Goal: Task Accomplishment & Management: Complete application form

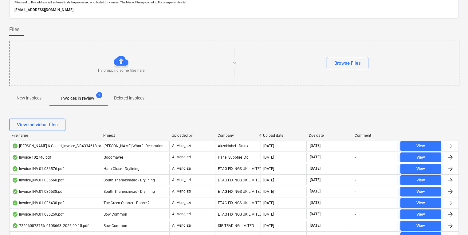
scroll to position [25, 0]
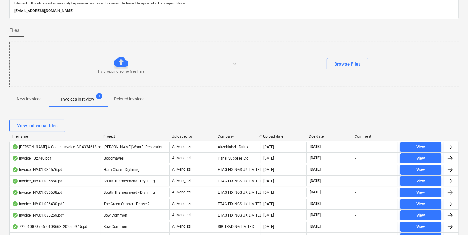
click at [65, 84] on div "Try dropping some files here or Browse Files" at bounding box center [234, 64] width 450 height 45
click at [21, 100] on p "New invoices" at bounding box center [29, 99] width 25 height 6
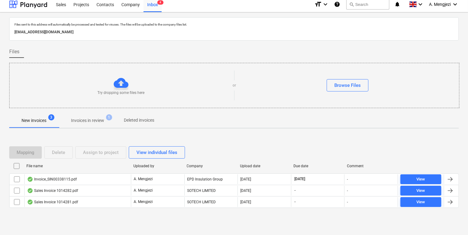
click at [85, 219] on div "Mapping Delete Assign to project View individual files File name Uploaded by Co…" at bounding box center [234, 179] width 450 height 92
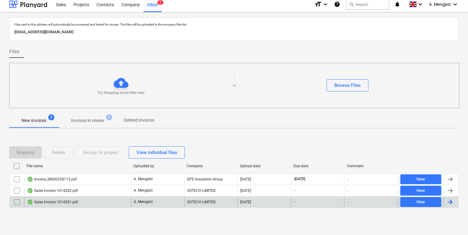
click at [96, 196] on div "Sales Invoice 1014281.pdf A. Mengjezi SOTECH LIMITED 16.09.2025 - - View" at bounding box center [234, 202] width 450 height 12
click at [101, 197] on div "Sales Invoice 1014281.pdf" at bounding box center [77, 202] width 107 height 10
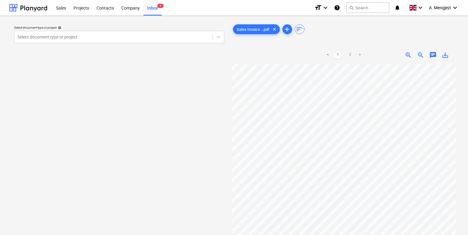
scroll to position [0, 7]
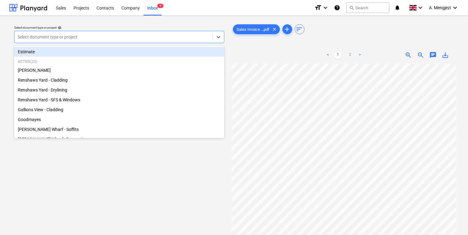
click at [192, 43] on div "Select document type or project" at bounding box center [119, 37] width 210 height 12
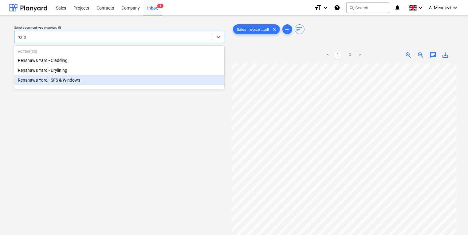
type input "rens"
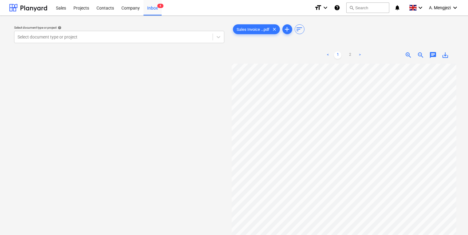
click at [158, 132] on div "Select document type or project help Select document type or project" at bounding box center [119, 152] width 220 height 263
click at [154, 16] on div "Select document type or project help Select document type or project Sales Invo…" at bounding box center [234, 152] width 468 height 273
click at [156, 7] on div "Inbox 4" at bounding box center [153, 8] width 18 height 16
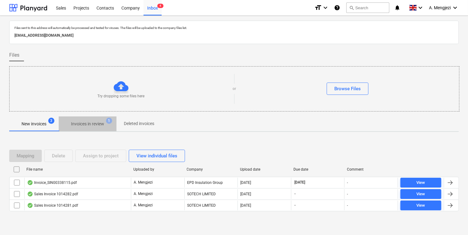
click at [104, 121] on p "Invoices in review" at bounding box center [87, 124] width 33 height 6
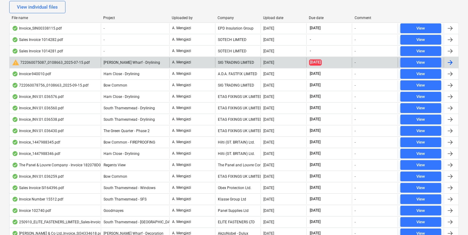
scroll to position [179, 0]
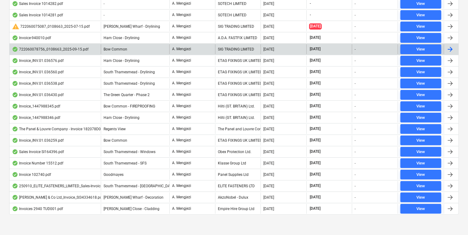
click at [195, 47] on div "A. Mengjezi" at bounding box center [192, 49] width 46 height 10
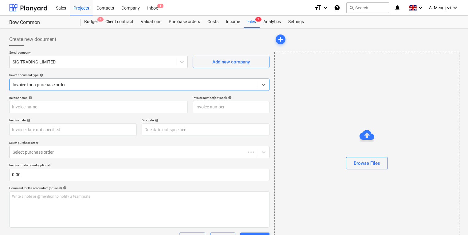
type input "722060078756"
type input "15 Sep 2025"
type input "15 Nov 2025"
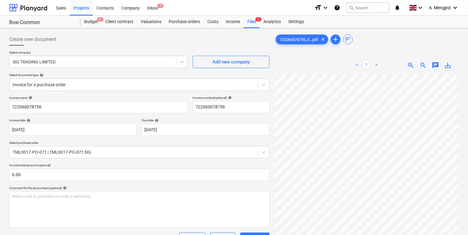
scroll to position [50, 9]
click at [152, 7] on div "Inbox 4" at bounding box center [153, 8] width 18 height 16
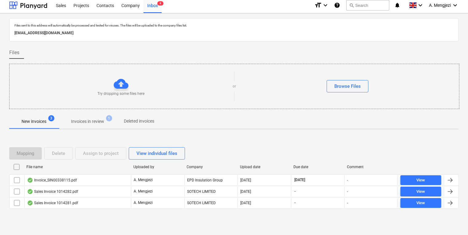
scroll to position [3, 0]
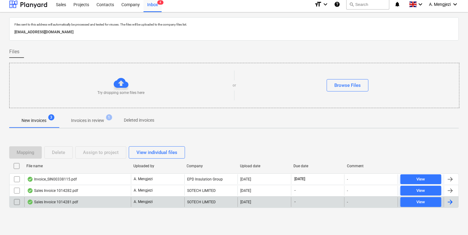
click at [137, 199] on p "A. Mengjezi" at bounding box center [143, 201] width 19 height 5
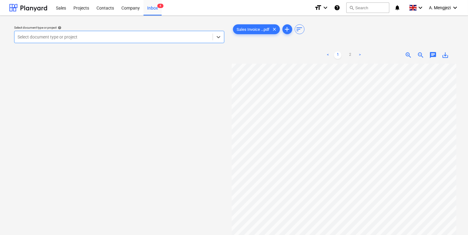
scroll to position [49, 0]
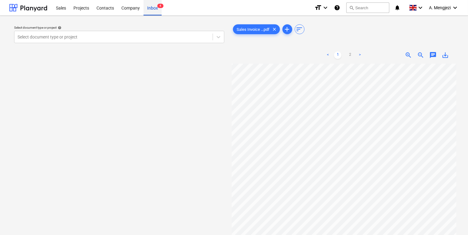
click at [157, 7] on span "4" at bounding box center [160, 6] width 6 height 4
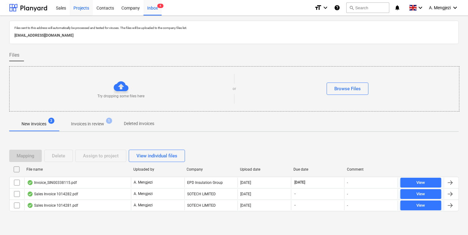
click at [74, 13] on div "Projects" at bounding box center [81, 8] width 23 height 16
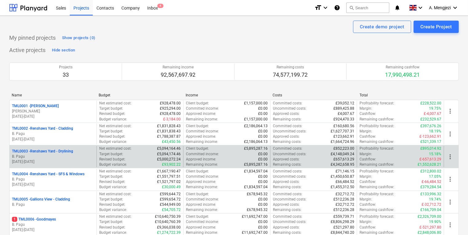
click at [72, 156] on p "B. Pagu" at bounding box center [53, 156] width 82 height 5
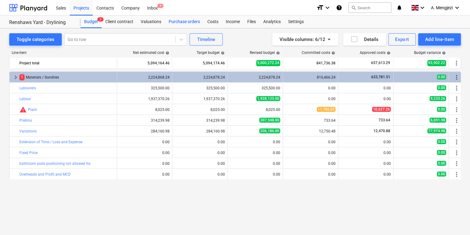
click at [183, 21] on div "Purchase orders" at bounding box center [184, 22] width 39 height 12
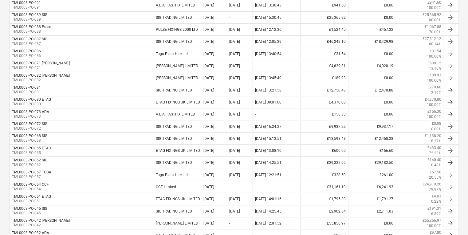
scroll to position [115, 0]
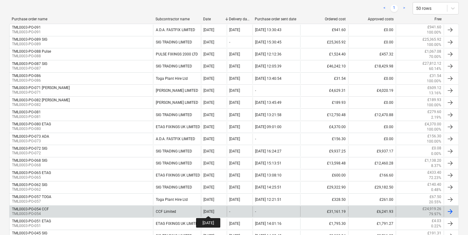
click at [214, 210] on div "05 Aug 2025" at bounding box center [209, 211] width 11 height 4
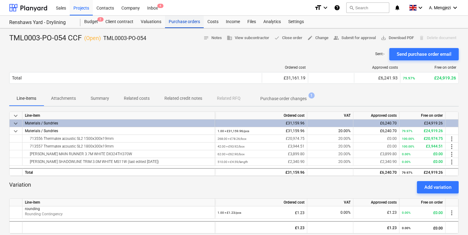
click at [184, 22] on div "Purchase orders" at bounding box center [184, 22] width 39 height 12
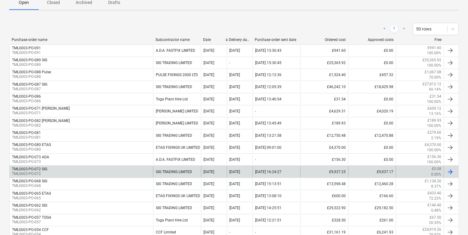
scroll to position [123, 0]
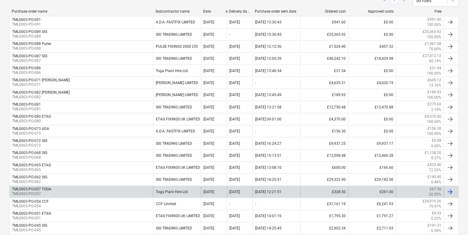
click at [220, 187] on div "05 Aug 2025" at bounding box center [214, 191] width 26 height 10
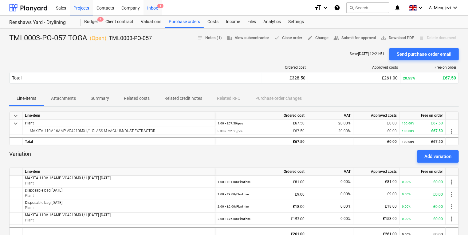
click at [157, 4] on div "Inbox 4" at bounding box center [153, 8] width 18 height 16
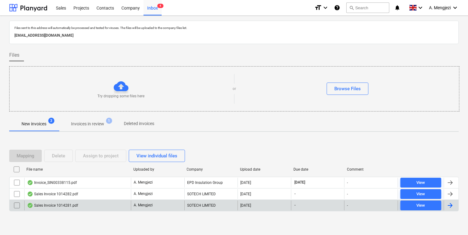
click at [156, 201] on div "A. Mengjezi" at bounding box center [157, 205] width 53 height 10
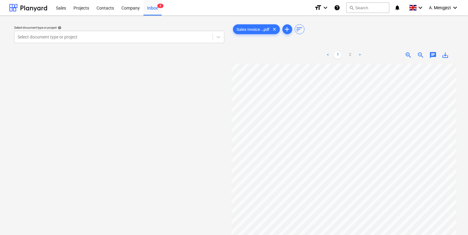
scroll to position [0, 7]
click at [177, 44] on div "Select document type or project help Select document type or project" at bounding box center [119, 34] width 215 height 22
click at [175, 39] on div "Select document type or project" at bounding box center [113, 37] width 198 height 9
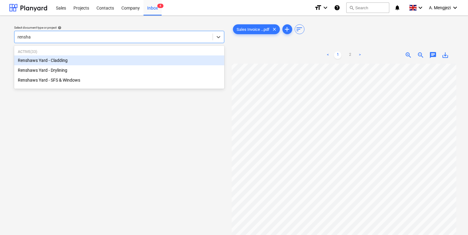
type input "renshaw"
click at [163, 57] on div "Renshaws Yard - Cladding" at bounding box center [119, 60] width 210 height 10
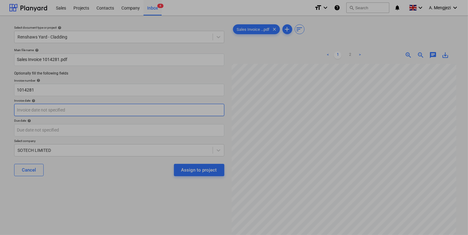
click at [140, 107] on body "Sales Projects Contacts Company Inbox 4 format_size keyboard_arrow_down help se…" at bounding box center [234, 117] width 468 height 235
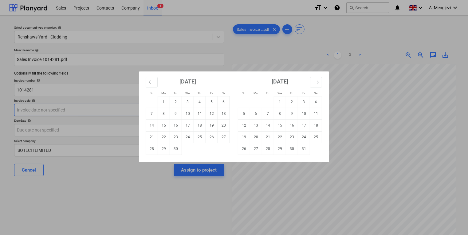
click at [140, 107] on div "August 2025 1 2 3 4 5 6 7 8 9 10 11 12 13 14 15 16 17 18 19 20 21 22 23 24 25 2…" at bounding box center [234, 116] width 190 height 91
click at [125, 107] on div "Su Mo Tu We Th Fr Sa Su Mo Tu We Th Fr Sa August 2025 1 2 3 4 5 6 7 8 9 10 11 1…" at bounding box center [234, 117] width 468 height 235
click at [129, 110] on body "Sales Projects Contacts Company Inbox 4 format_size keyboard_arrow_down help se…" at bounding box center [234, 117] width 468 height 235
click at [215, 101] on td "5" at bounding box center [212, 102] width 12 height 12
type input "[DATE]"
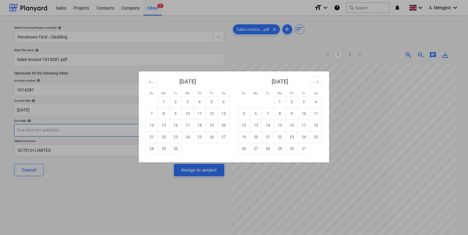
click at [209, 134] on body "Sales Projects Contacts Company Inbox 4 format_size keyboard_arrow_down help se…" at bounding box center [234, 117] width 468 height 235
click at [309, 151] on td "31" at bounding box center [304, 149] width 12 height 12
type input "[DATE]"
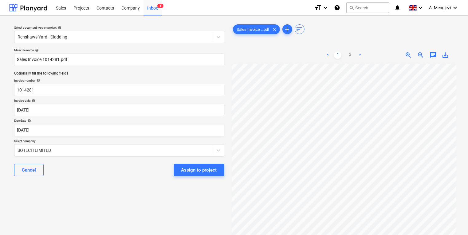
click at [195, 166] on div "Assign to project" at bounding box center [199, 170] width 36 height 8
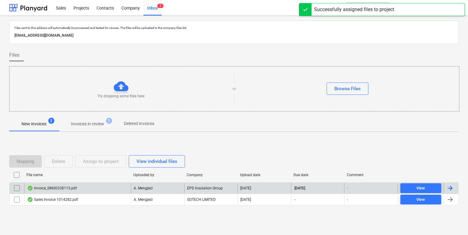
click at [171, 190] on div "A. Mengjezi" at bounding box center [157, 188] width 53 height 10
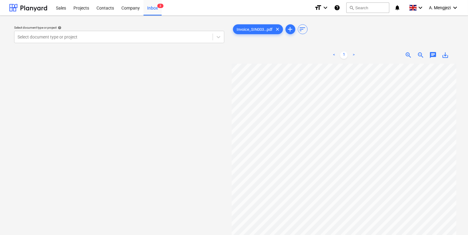
scroll to position [0, 7]
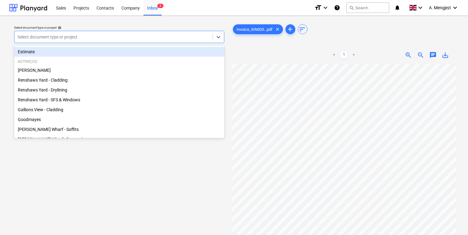
click at [182, 35] on div at bounding box center [114, 37] width 192 height 6
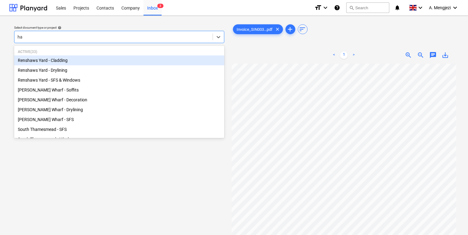
type input "ham"
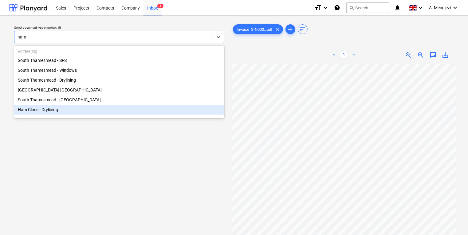
click at [144, 108] on div "Ham Close - Drylining" at bounding box center [119, 110] width 210 height 10
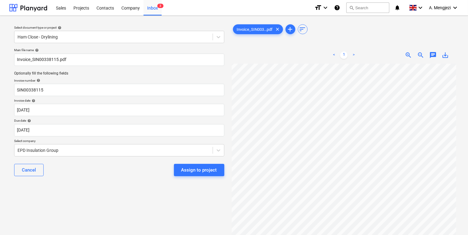
click at [198, 160] on div "Cancel Assign to project" at bounding box center [119, 170] width 210 height 22
click at [199, 167] on div "Assign to project" at bounding box center [199, 170] width 36 height 8
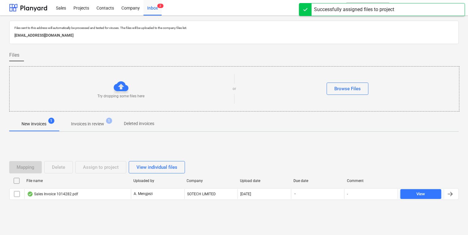
click at [179, 200] on div "File name Uploaded by Company Upload date Due date Comment Sales Invoice 101428…" at bounding box center [234, 189] width 450 height 26
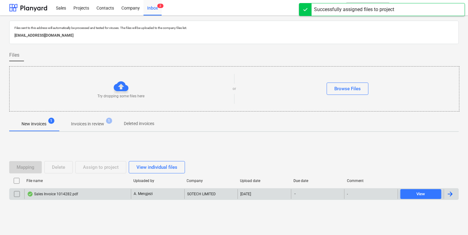
click at [178, 194] on div "A. Mengjezi" at bounding box center [157, 194] width 53 height 10
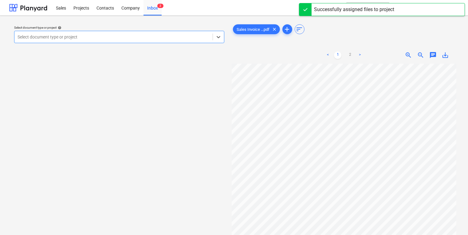
click at [192, 37] on div at bounding box center [114, 37] width 192 height 6
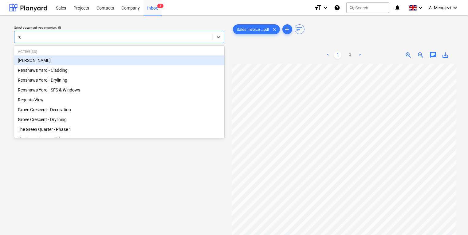
type input "ren"
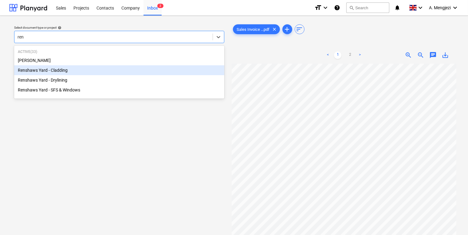
click at [183, 69] on div "Renshaws Yard - Cladding" at bounding box center [119, 70] width 210 height 10
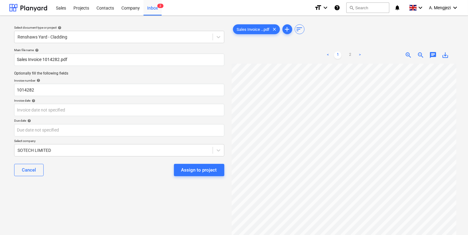
scroll to position [18, 7]
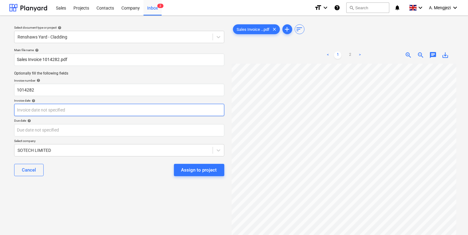
click at [99, 109] on body "Sales Projects Contacts Company Inbox 2 format_size keyboard_arrow_down help se…" at bounding box center [234, 117] width 468 height 235
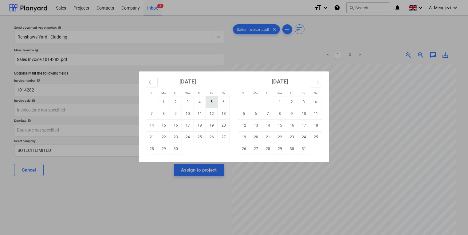
drag, startPoint x: 222, startPoint y: 102, endPoint x: 211, endPoint y: 102, distance: 11.4
click at [211, 102] on tr "1 2 3 4 5 6" at bounding box center [188, 102] width 84 height 12
click at [211, 102] on td "5" at bounding box center [212, 102] width 12 height 12
type input "[DATE]"
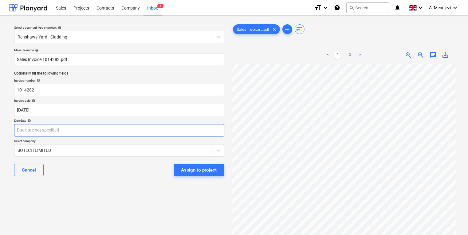
click at [176, 125] on div "Due date help" at bounding box center [119, 127] width 210 height 18
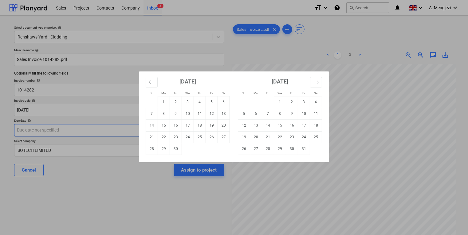
click at [175, 129] on body "Sales Projects Contacts Company Inbox 2 format_size keyboard_arrow_down help se…" at bounding box center [234, 117] width 468 height 235
click at [302, 151] on td "31" at bounding box center [304, 149] width 12 height 12
type input "[DATE]"
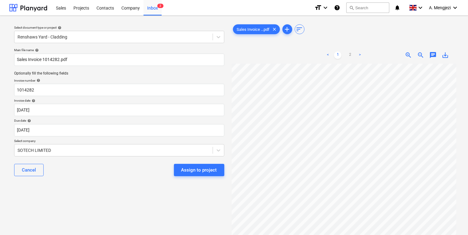
drag, startPoint x: 96, startPoint y: 185, endPoint x: 154, endPoint y: 179, distance: 58.7
click at [106, 185] on div "Select document type or project help Renshaws Yard - Cladding Main file name he…" at bounding box center [119, 152] width 220 height 263
click at [200, 172] on div "Assign to project" at bounding box center [199, 170] width 36 height 8
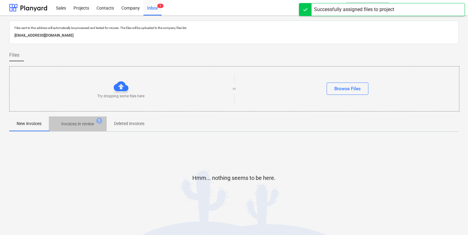
click at [85, 124] on p "Invoices in review" at bounding box center [77, 124] width 33 height 6
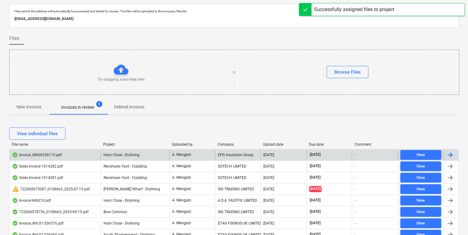
scroll to position [53, 0]
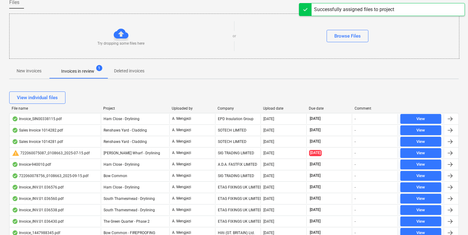
click at [233, 108] on div "Company" at bounding box center [238, 108] width 41 height 4
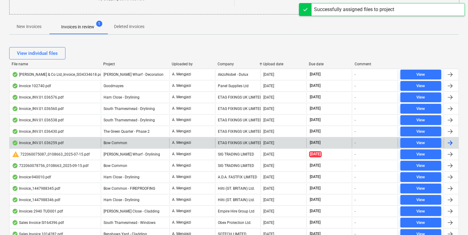
scroll to position [179, 0]
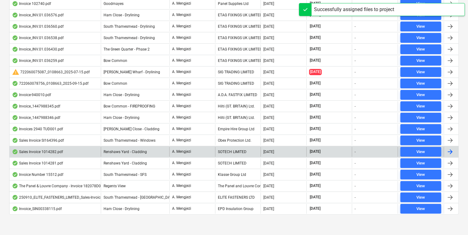
click at [237, 155] on div "Sales Invoice 1014282.pdf Renshaws Yard - Cladding A. Mengjezi SOTECH LIMITED 1…" at bounding box center [234, 151] width 450 height 11
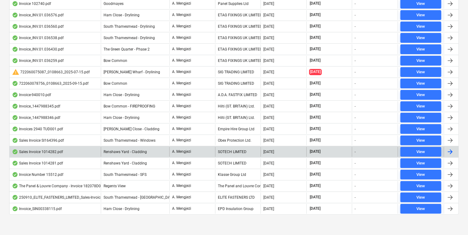
click at [237, 152] on div "SOTECH LIMITED" at bounding box center [238, 152] width 46 height 10
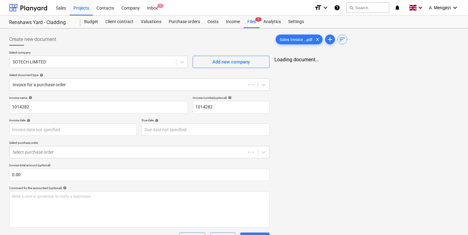
type input "[DATE]"
click at [389, 116] on div "Sales Invoice ...pdf clear add sort Loading document..." at bounding box center [366, 188] width 189 height 315
click at [256, 20] on span "2" at bounding box center [258, 19] width 6 height 4
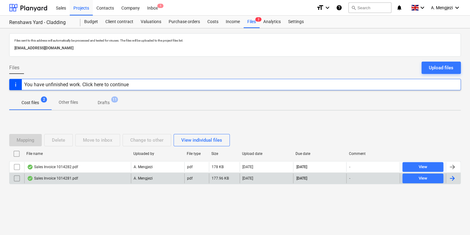
click at [100, 173] on div "Sales Invoice 1014281.pdf" at bounding box center [77, 178] width 107 height 10
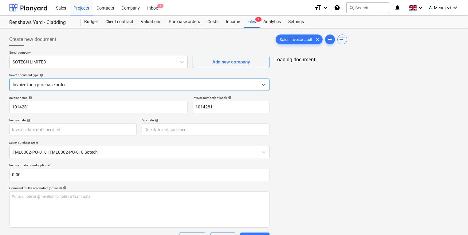
type input "[DATE]"
click at [255, 23] on div "Files 2" at bounding box center [252, 22] width 16 height 12
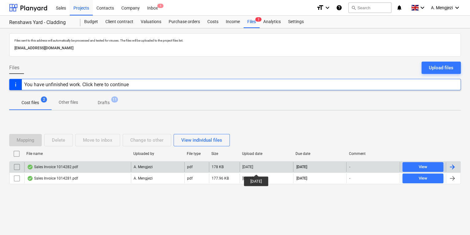
click at [253, 168] on div "[DATE]" at bounding box center [248, 166] width 11 height 4
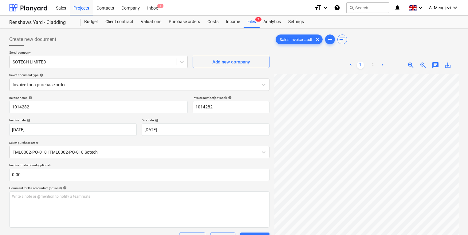
scroll to position [0, 22]
click at [252, 24] on div "Files 2" at bounding box center [252, 22] width 16 height 12
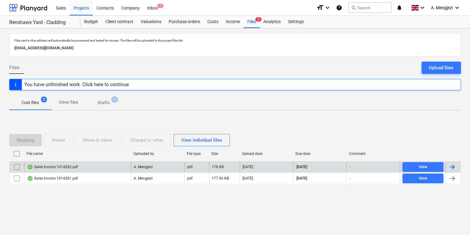
click at [87, 163] on div "Sales Invoice 1014282.pdf" at bounding box center [77, 167] width 107 height 10
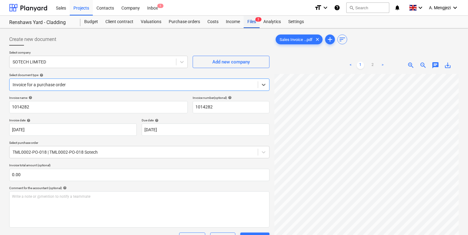
click at [251, 20] on div "Files 2" at bounding box center [252, 22] width 16 height 12
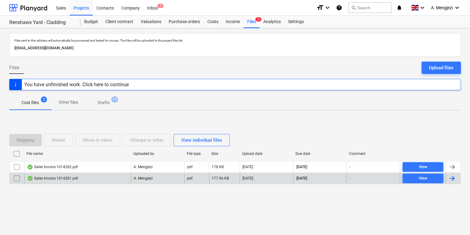
click at [108, 180] on div "Sales Invoice 1014281.pdf" at bounding box center [77, 178] width 107 height 10
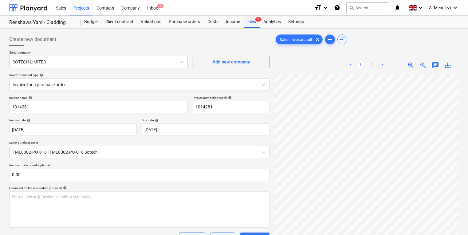
click at [249, 16] on div "Files 2" at bounding box center [252, 22] width 16 height 12
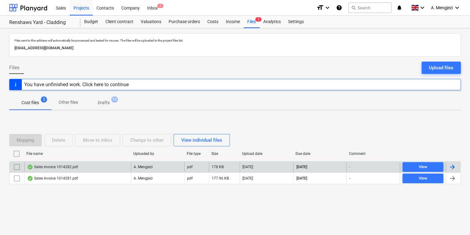
click at [132, 162] on div "A. Mengjezi" at bounding box center [157, 167] width 53 height 10
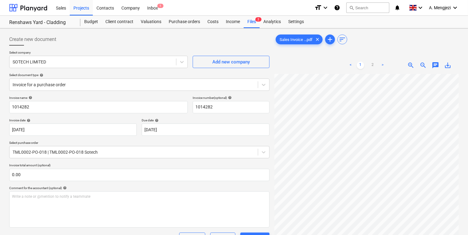
scroll to position [42, 0]
click at [240, 25] on div "Income" at bounding box center [233, 22] width 22 height 12
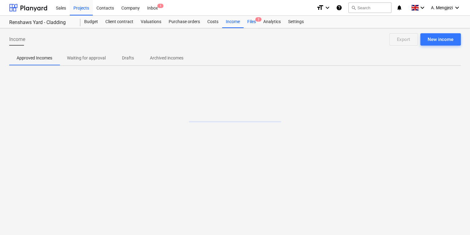
click at [248, 23] on div "Files 2" at bounding box center [252, 22] width 16 height 12
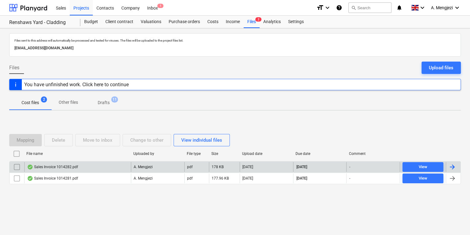
click at [58, 170] on div "Sales Invoice 1014282.pdf" at bounding box center [77, 167] width 107 height 10
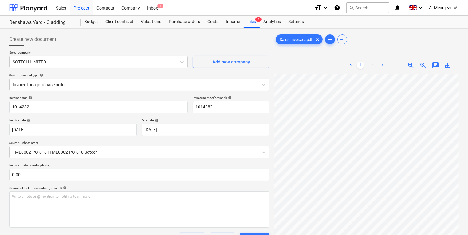
scroll to position [74, 0]
click at [143, 5] on div "Company" at bounding box center [131, 8] width 26 height 16
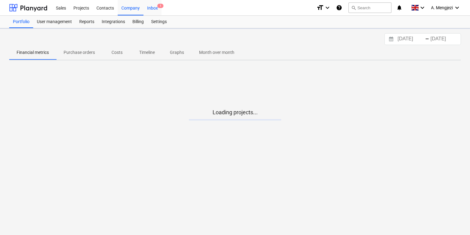
click at [150, 6] on div "Inbox 1" at bounding box center [153, 8] width 18 height 16
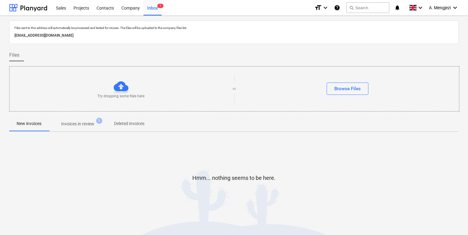
click at [92, 124] on p "Invoices in review" at bounding box center [77, 124] width 33 height 6
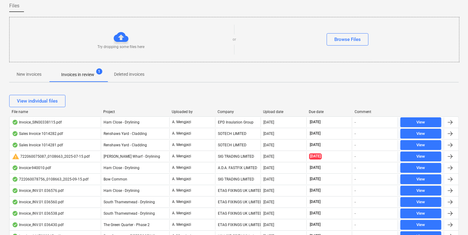
click at [230, 111] on div "Company" at bounding box center [238, 111] width 41 height 4
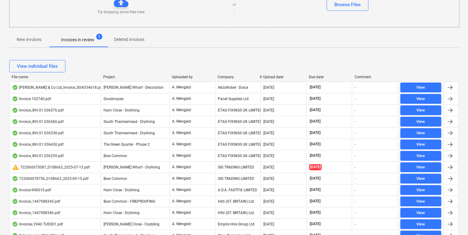
scroll to position [172, 0]
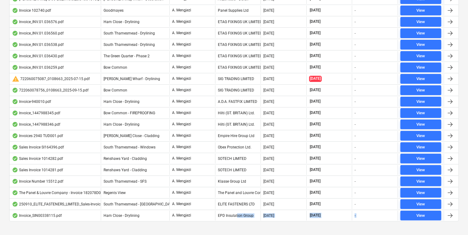
drag, startPoint x: 236, startPoint y: 218, endPoint x: 236, endPoint y: 229, distance: 11.1
click at [236, 229] on div "View individual files File name Project Uploaded by Company Upload date Due dat…" at bounding box center [234, 98] width 450 height 269
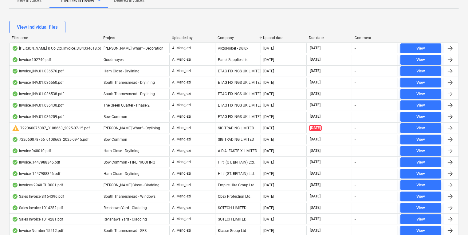
scroll to position [148, 0]
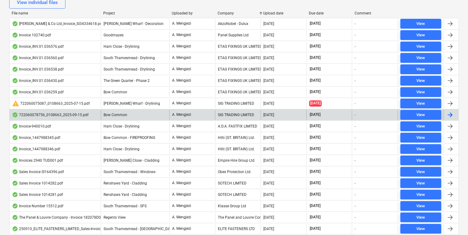
click at [178, 118] on div "A. Mengjezi" at bounding box center [192, 115] width 46 height 10
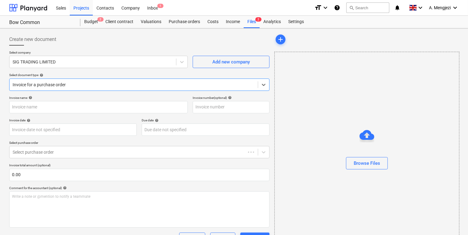
type input "722060078756"
type input "15 Sep 2025"
type input "15 Nov 2025"
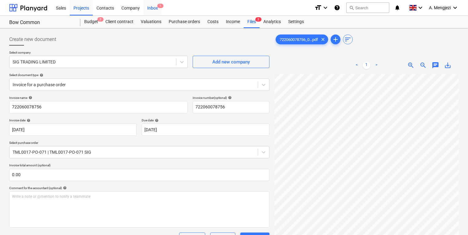
click at [153, 3] on div "Inbox 1" at bounding box center [153, 8] width 18 height 16
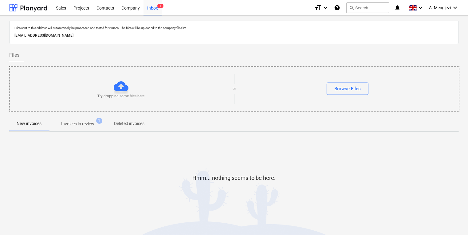
click at [95, 126] on span "Invoices in review 1" at bounding box center [77, 124] width 43 height 6
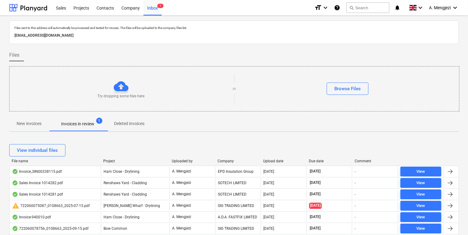
click at [231, 160] on div "Company" at bounding box center [238, 161] width 41 height 4
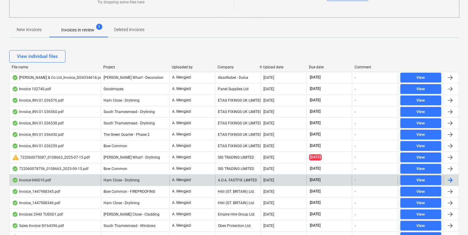
scroll to position [81, 0]
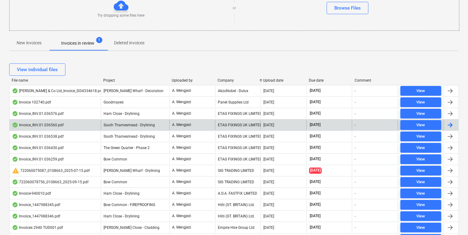
click at [234, 126] on div "ETAG FIXINGS UK LIMITED" at bounding box center [238, 125] width 46 height 10
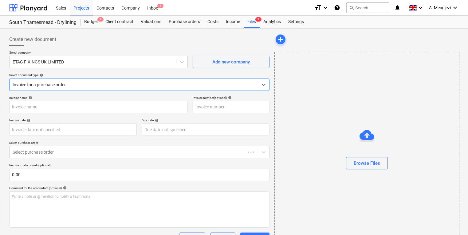
type input "#INV.01.036560"
type input "15 Sep 2025"
type input "[DATE]"
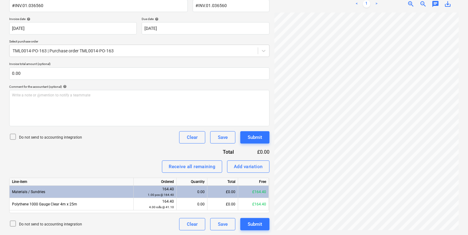
scroll to position [64, 41]
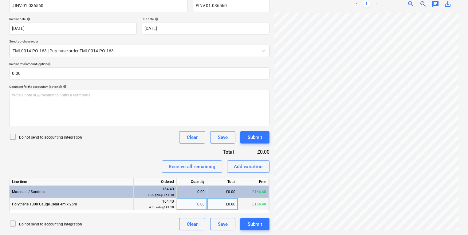
click at [194, 205] on div "0.00" at bounding box center [192, 204] width 26 height 12
type input "4"
click at [255, 226] on div "Submit" at bounding box center [255, 224] width 14 height 8
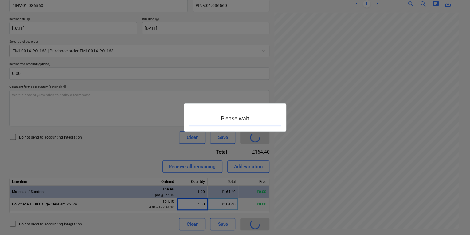
scroll to position [91, 53]
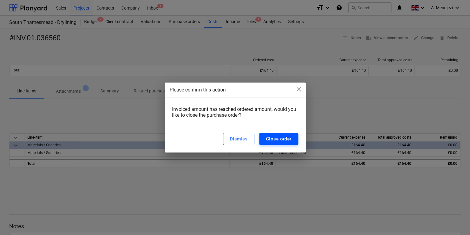
click at [273, 134] on button "Close order" at bounding box center [278, 139] width 39 height 12
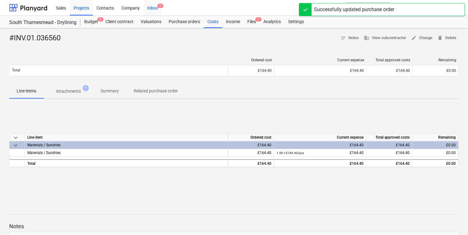
click at [156, 10] on div "Inbox 1" at bounding box center [153, 8] width 18 height 16
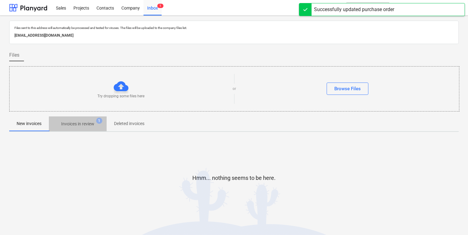
click at [73, 124] on p "Invoices in review" at bounding box center [77, 124] width 33 height 6
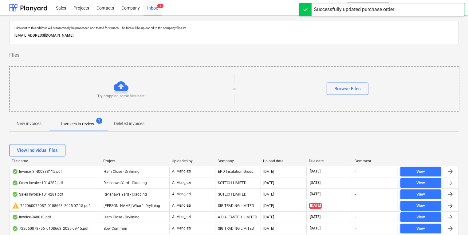
click at [271, 159] on div "Upload date" at bounding box center [283, 161] width 41 height 4
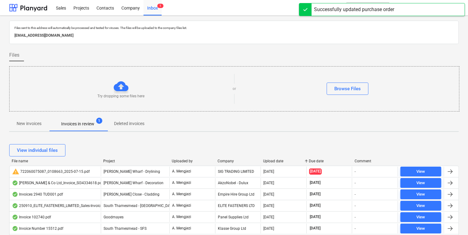
click at [283, 159] on div "Upload date" at bounding box center [283, 161] width 41 height 4
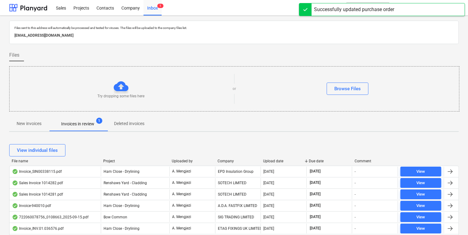
click at [224, 158] on div "View individual files" at bounding box center [234, 149] width 450 height 17
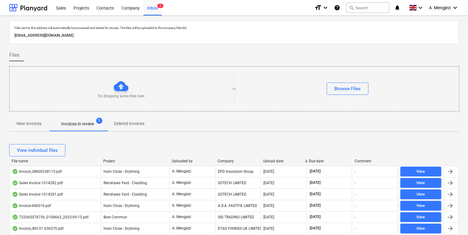
click at [225, 159] on div "Company" at bounding box center [238, 161] width 41 height 4
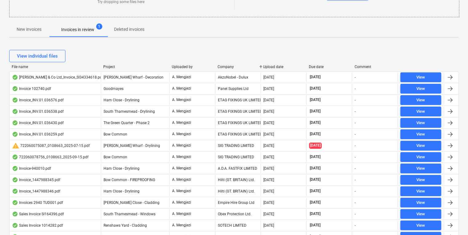
scroll to position [98, 0]
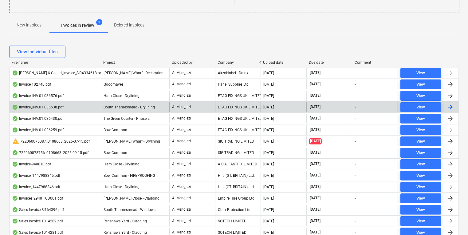
click at [235, 109] on div "ETAG FIXINGS UK LIMITED" at bounding box center [238, 107] width 46 height 10
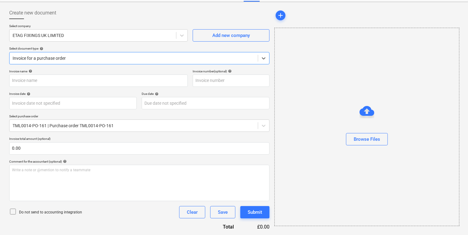
type input "#INV.01.036538"
type input "15 Sep 2025"
type input "[DATE]"
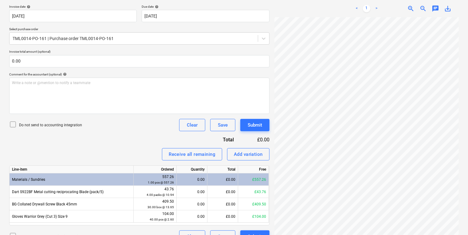
scroll to position [126, 0]
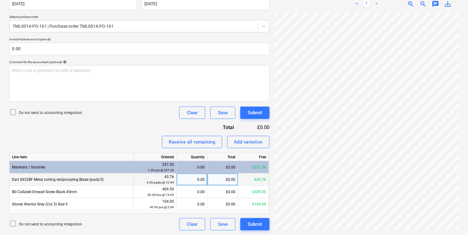
click at [179, 179] on div "0.00" at bounding box center [192, 179] width 31 height 12
type input "4"
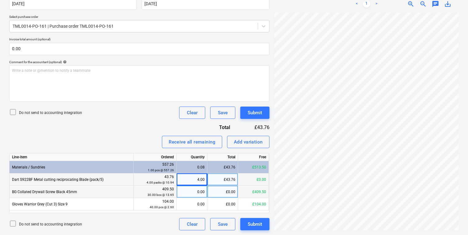
click at [180, 196] on div "0.00" at bounding box center [192, 191] width 31 height 12
type input "30"
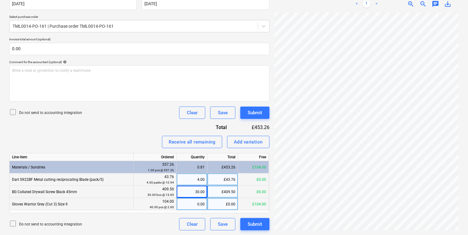
click at [198, 204] on div "0.00" at bounding box center [192, 204] width 26 height 12
type input "40"
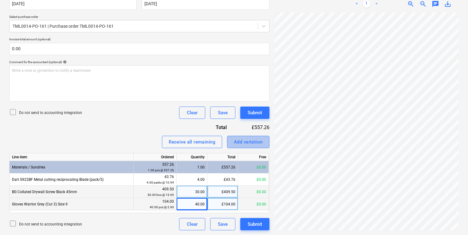
click at [253, 142] on div "Add variation" at bounding box center [248, 142] width 29 height 8
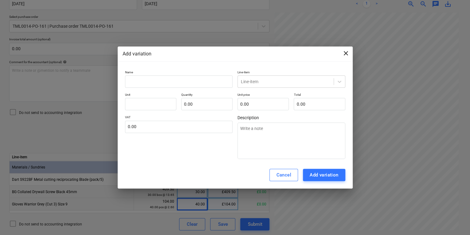
click at [344, 56] on span "close" at bounding box center [345, 52] width 7 height 7
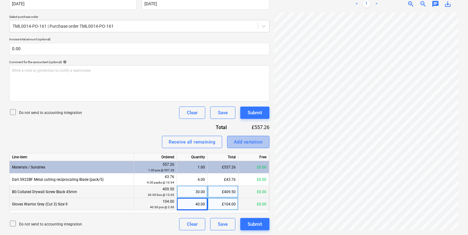
click at [247, 138] on div "Add variation" at bounding box center [248, 142] width 29 height 8
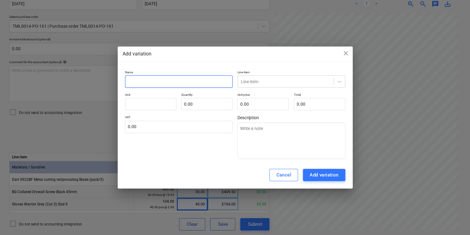
click at [156, 78] on input "text" at bounding box center [179, 81] width 108 height 12
type textarea "x"
type input "r"
type textarea "x"
type input "ro"
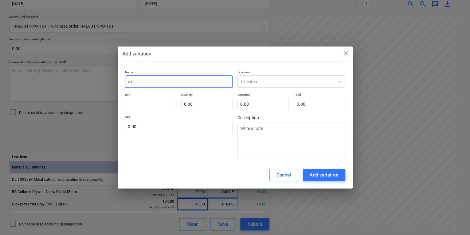
type textarea "x"
type input "rou"
type textarea "x"
type input "roun"
type textarea "x"
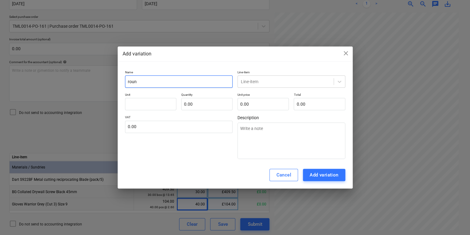
type input "round"
type textarea "x"
type input "roundi"
type textarea "x"
type input "roundin"
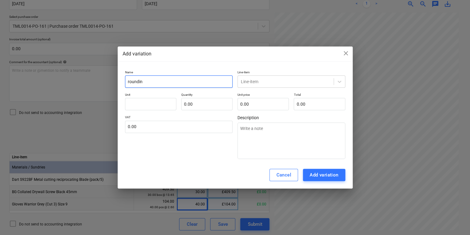
type textarea "x"
type input "rounding"
click at [309, 80] on div at bounding box center [286, 81] width 90 height 6
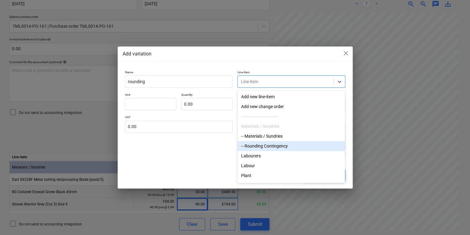
click at [272, 143] on div "-- Rounding Contingency" at bounding box center [292, 146] width 108 height 10
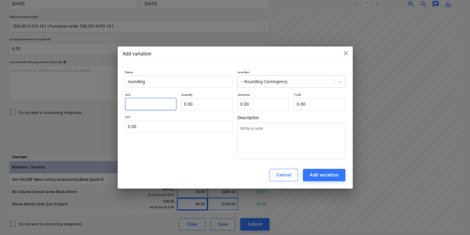
click at [152, 103] on input "text" at bounding box center [150, 104] width 51 height 12
type textarea "x"
type input "p"
type textarea "x"
type input "pc"
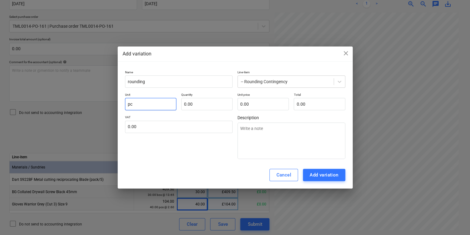
type textarea "x"
type input "pcs"
type textarea "x"
type input "-"
type textarea "x"
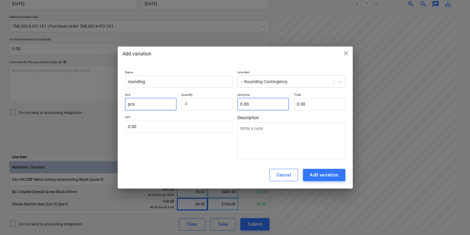
type input "-1.00"
type textarea "x"
type input "1"
type input "-1.00"
type textarea "x"
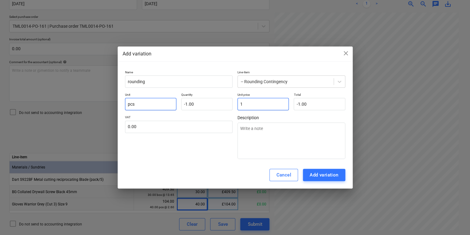
type input "10"
type input "-10.00"
type textarea "x"
type input "10."
type textarea "x"
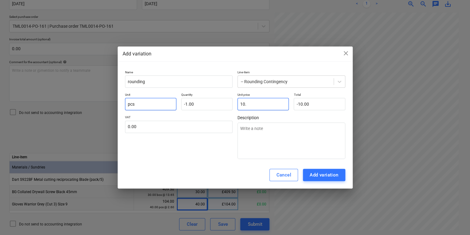
type input "10.1"
type input "-10.10"
type textarea "x"
type input "10.16"
type input "-10.16"
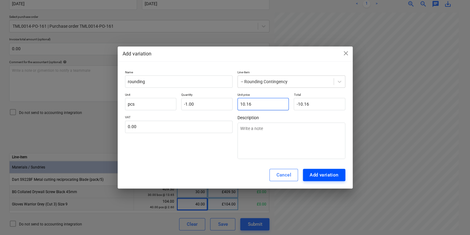
type input "10.16"
click at [330, 177] on div "Add variation" at bounding box center [324, 175] width 29 height 8
type textarea "x"
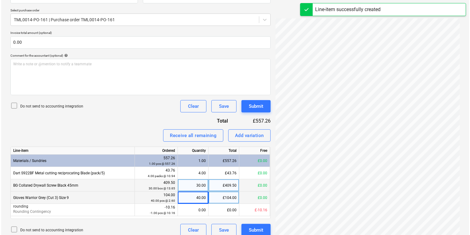
scroll to position [138, 0]
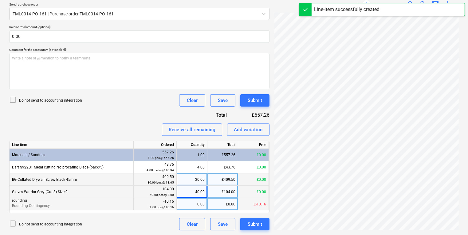
click at [208, 202] on div "£0.00" at bounding box center [223, 204] width 31 height 12
click at [184, 202] on div "0.00" at bounding box center [192, 204] width 26 height 12
type input "1"
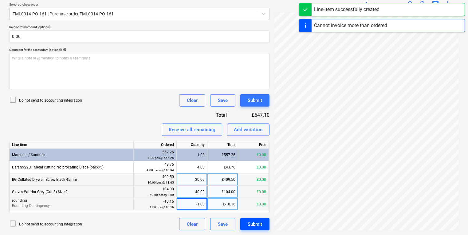
click at [257, 223] on div "Submit" at bounding box center [255, 224] width 14 height 8
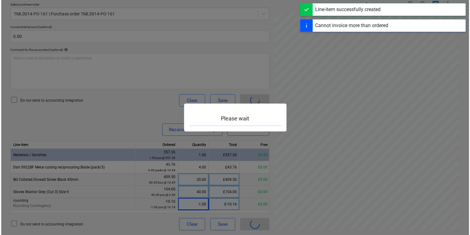
scroll to position [20, 53]
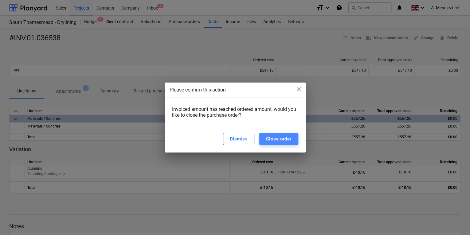
click at [283, 135] on div "Close order" at bounding box center [279, 139] width 26 height 8
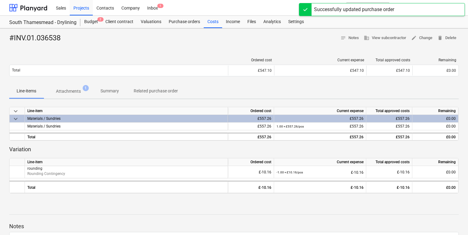
click at [159, 40] on div "#INV.01.036538 notes Notes business View subcontractor edit Change delete Delete" at bounding box center [234, 38] width 450 height 10
click at [149, 10] on div "Inbox 1" at bounding box center [153, 8] width 18 height 16
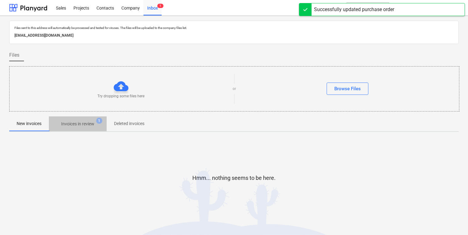
click at [73, 116] on button "Invoices in review 1" at bounding box center [78, 123] width 58 height 15
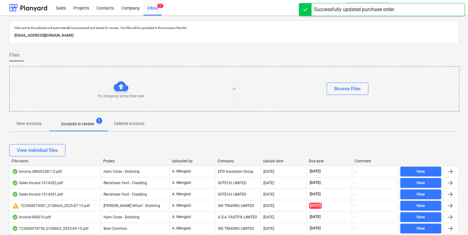
click at [228, 159] on div "Company" at bounding box center [238, 161] width 41 height 4
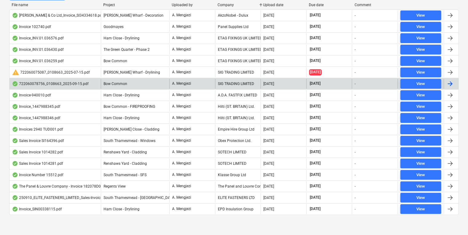
scroll to position [156, 0]
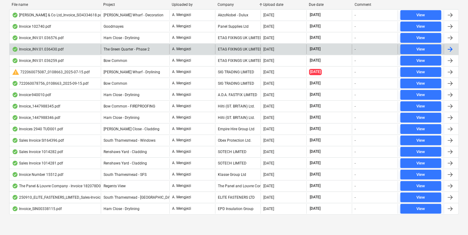
click at [175, 52] on div "A. Mengjezi" at bounding box center [192, 49] width 46 height 10
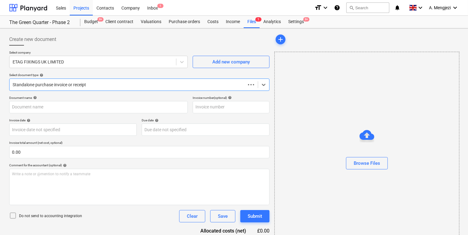
type input "#INV.01.036430"
type input "[DATE]"
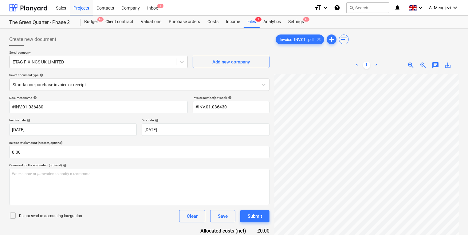
scroll to position [49, 11]
click at [161, 10] on div "Inbox 1" at bounding box center [153, 8] width 18 height 16
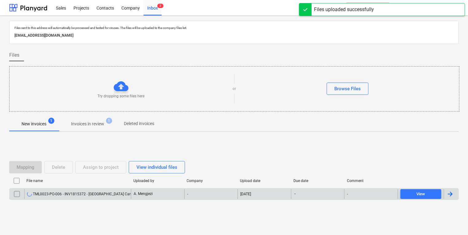
click at [192, 191] on div "-" at bounding box center [210, 194] width 53 height 10
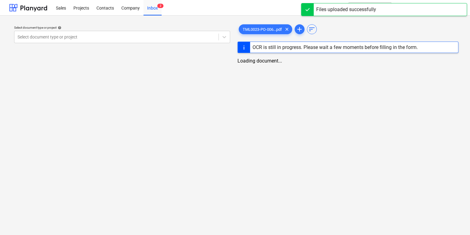
click at [190, 209] on div "Select document type or project help Select document type or project TML0023-PO…" at bounding box center [235, 125] width 470 height 219
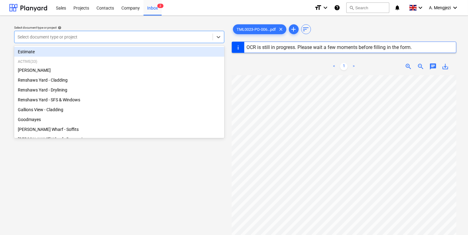
click at [142, 41] on div "Select document type or project" at bounding box center [113, 37] width 198 height 9
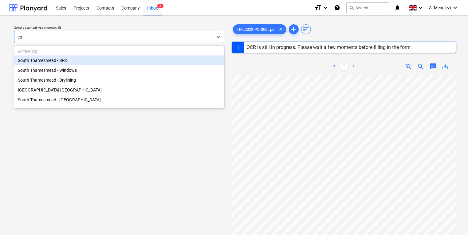
type input "eas"
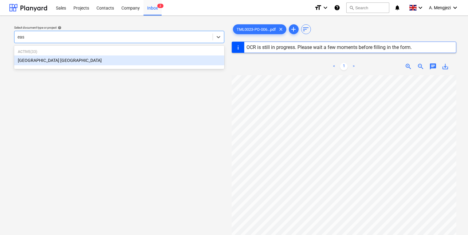
click at [130, 63] on div "[GEOGRAPHIC_DATA] [GEOGRAPHIC_DATA]" at bounding box center [119, 60] width 210 height 10
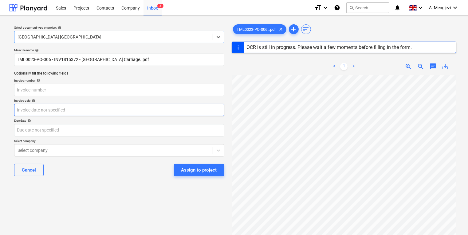
type input "INV1815372"
type input "03 Jul 2025"
type input "[DATE]"
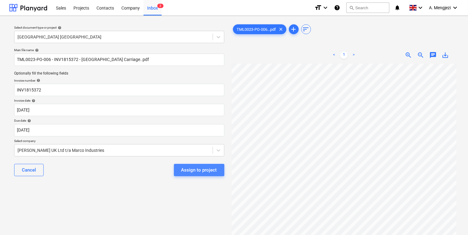
click at [199, 171] on div "Assign to project" at bounding box center [199, 170] width 36 height 8
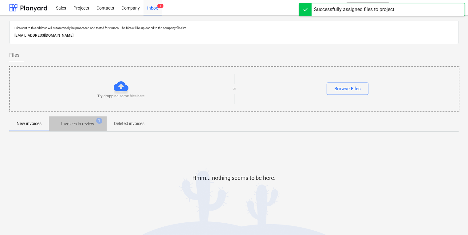
click at [90, 119] on span "Invoices in review 1" at bounding box center [78, 123] width 58 height 11
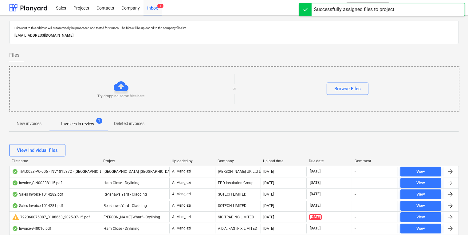
click at [275, 161] on div "Upload date" at bounding box center [283, 161] width 41 height 4
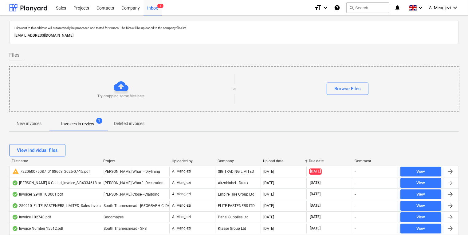
click at [275, 161] on div "Upload date" at bounding box center [283, 161] width 41 height 4
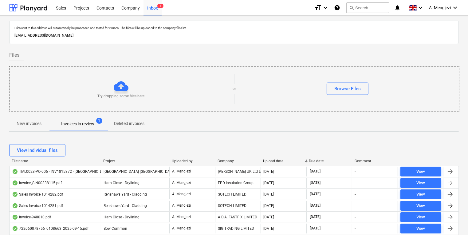
click at [236, 160] on div "Company" at bounding box center [238, 161] width 41 height 4
click at [279, 134] on div "Files sent to this address will automatically be processed and tested for virus…" at bounding box center [234, 208] width 450 height 374
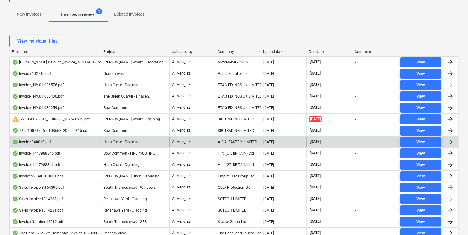
scroll to position [123, 0]
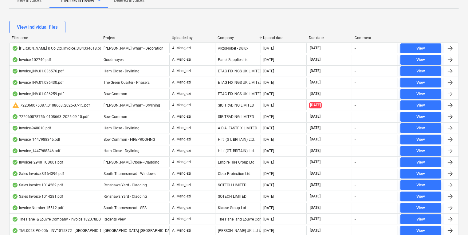
click at [295, 24] on div "View individual files" at bounding box center [234, 27] width 450 height 12
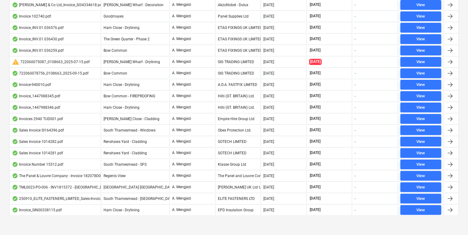
scroll to position [168, 0]
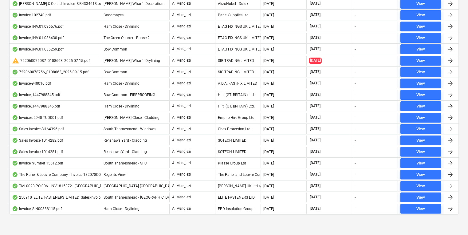
click at [248, 230] on div "Files sent to this address will automatically be processed and tested for virus…" at bounding box center [234, 42] width 468 height 388
click at [226, 220] on div at bounding box center [234, 219] width 450 height 5
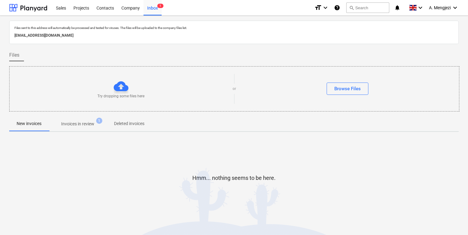
click at [77, 121] on p "Invoices in review" at bounding box center [77, 124] width 33 height 6
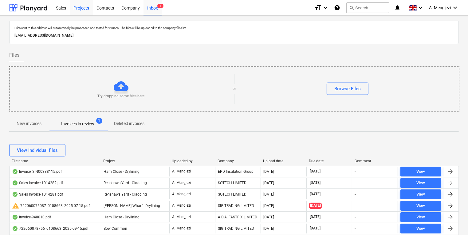
click at [84, 7] on div "Projects" at bounding box center [81, 8] width 23 height 16
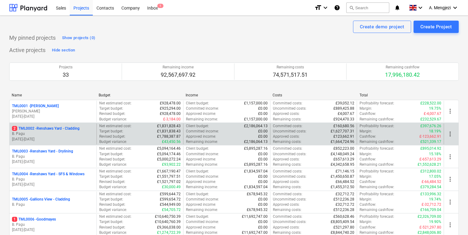
click at [55, 129] on p "2 TML0002 - Renshaws Yard - Cladding" at bounding box center [46, 128] width 68 height 5
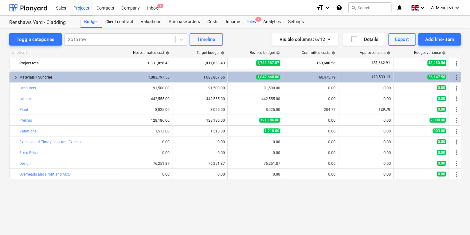
click at [248, 24] on div "Files 2" at bounding box center [252, 22] width 16 height 12
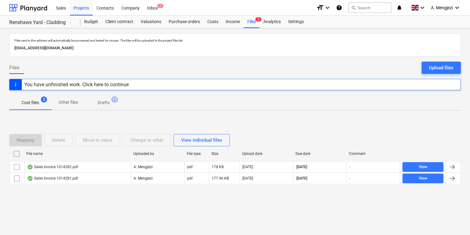
click at [186, 205] on div "Mapping Delete Move to inbox Change to other View individual files File name Up…" at bounding box center [235, 161] width 452 height 92
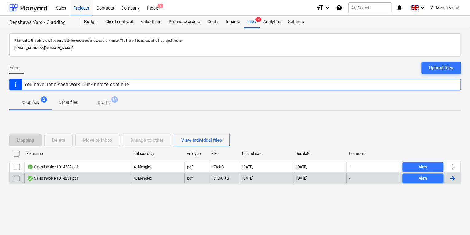
click at [143, 178] on p "A. Mengjezi" at bounding box center [143, 178] width 19 height 5
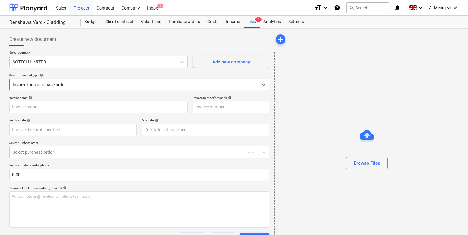
type input "1014281"
type input "[DATE]"
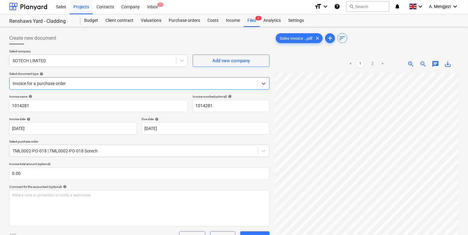
scroll to position [49, 0]
